Goal: Check status: Check status

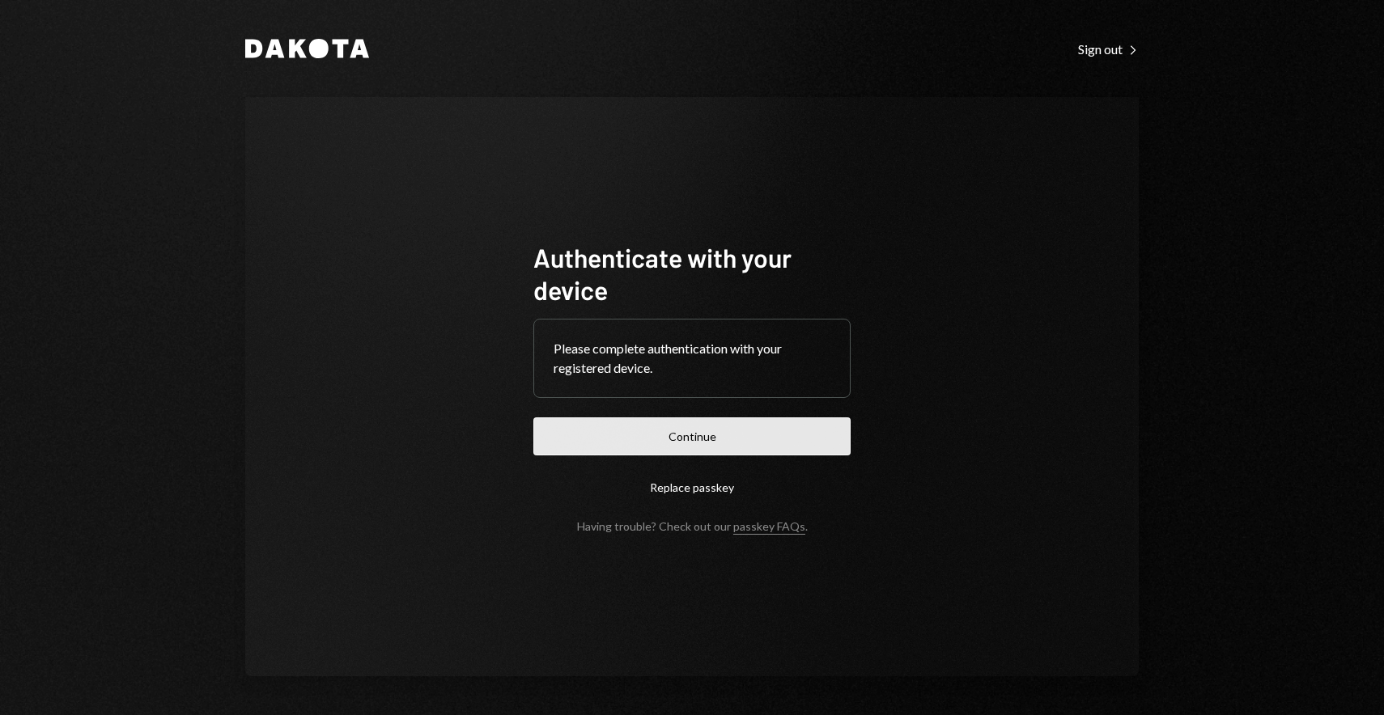
click at [694, 430] on button "Continue" at bounding box center [691, 437] width 317 height 38
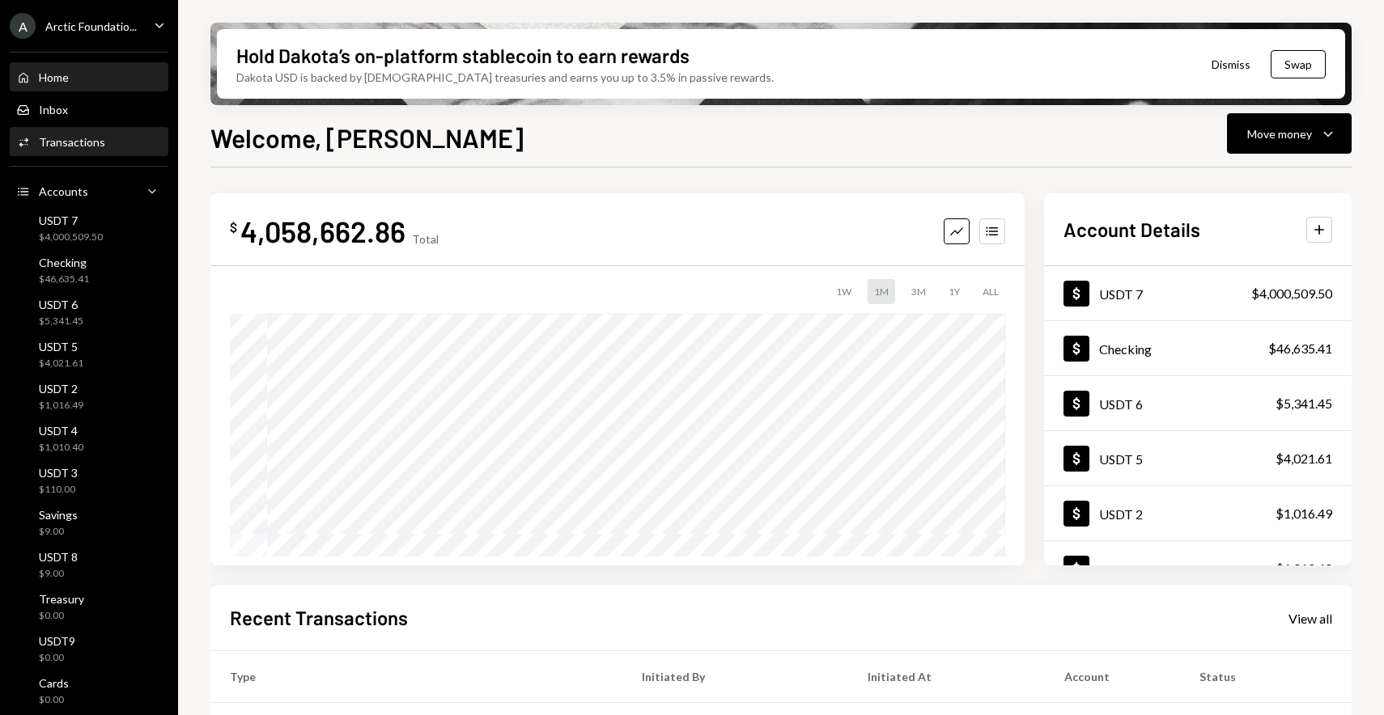
click at [103, 136] on div "Activities Transactions" at bounding box center [89, 142] width 146 height 15
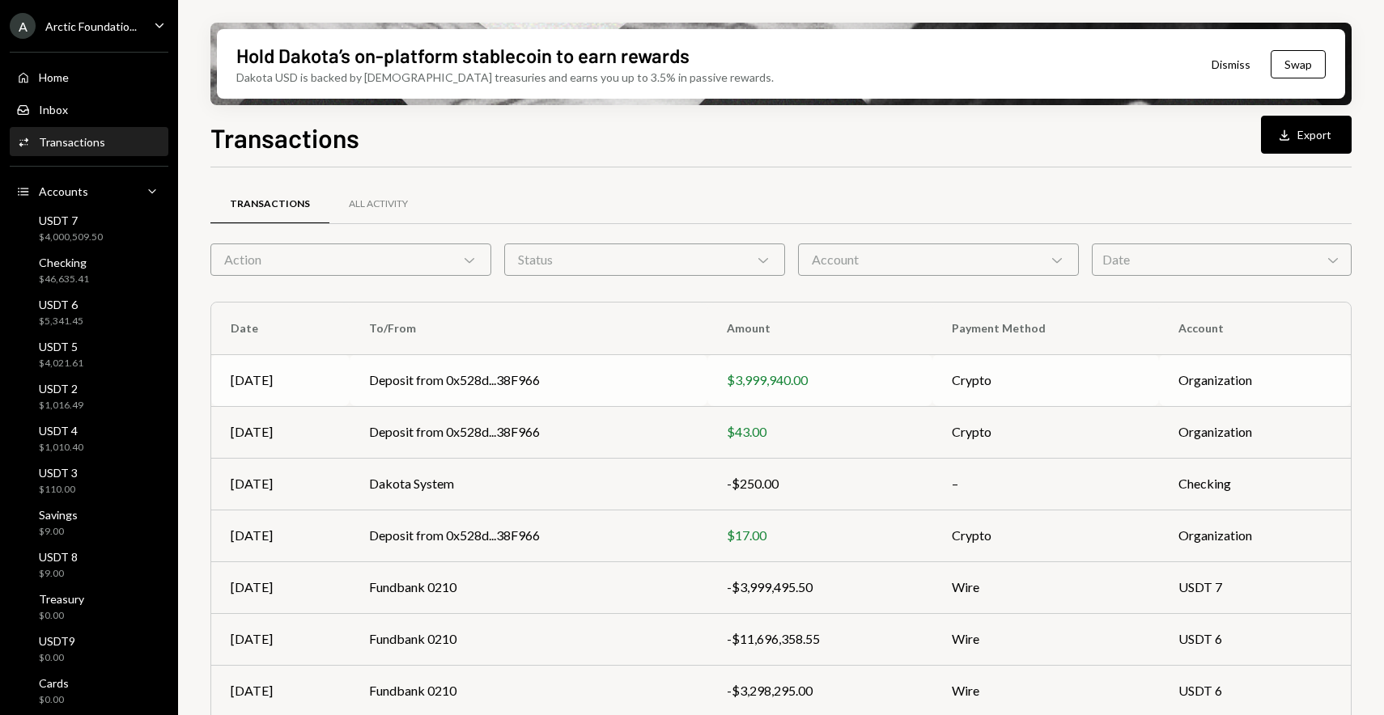
click at [497, 376] on td "Deposit from 0x528d...38F966" at bounding box center [529, 380] width 358 height 52
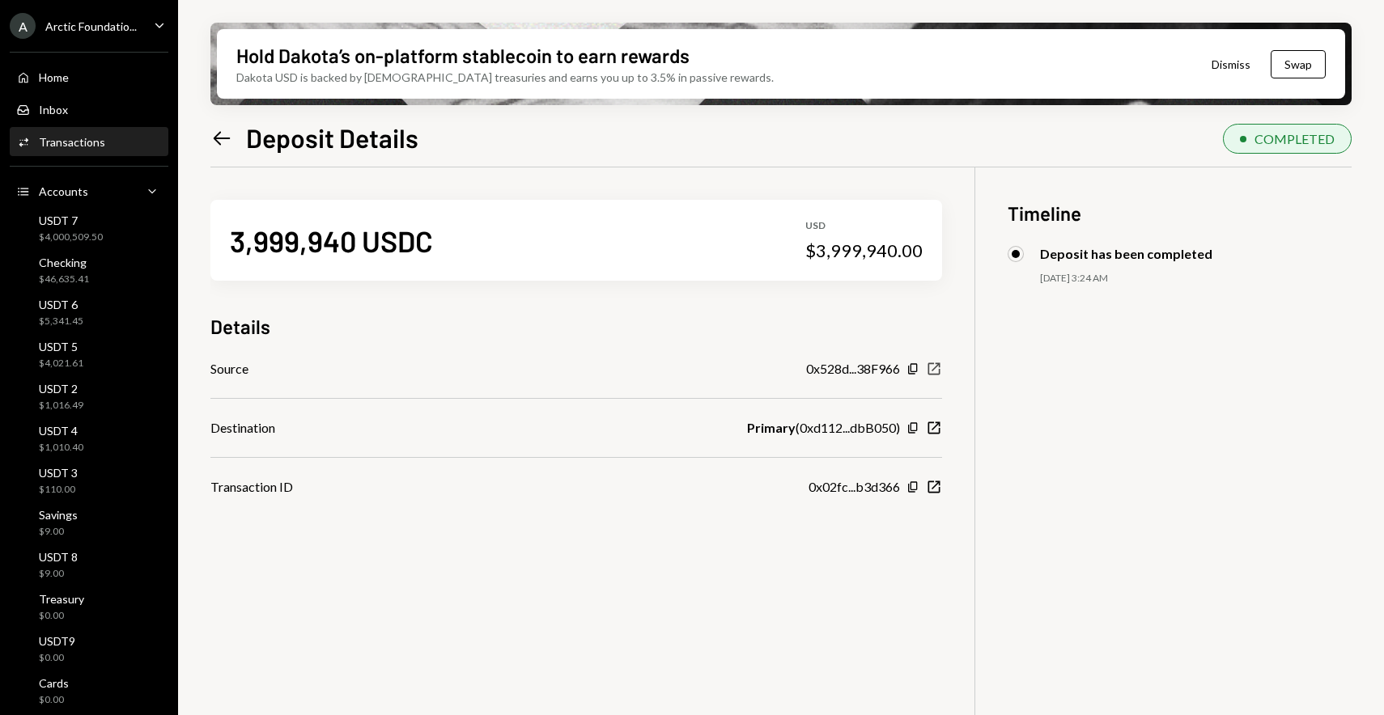
click at [927, 370] on icon "New Window" at bounding box center [934, 369] width 16 height 16
